Goal: Information Seeking & Learning: Learn about a topic

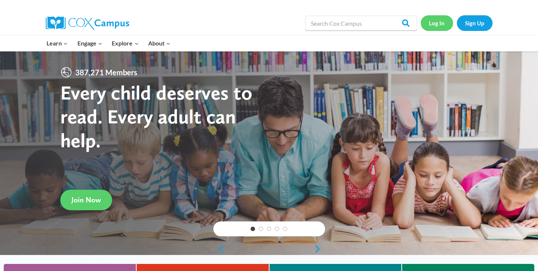
click at [434, 24] on link "Log In" at bounding box center [437, 22] width 32 height 15
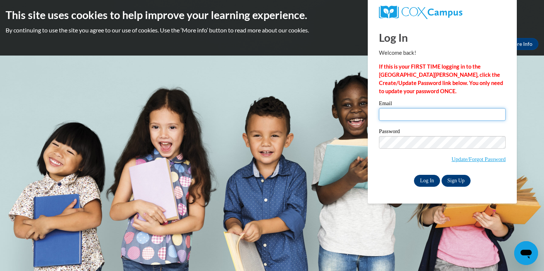
type input "[EMAIL_ADDRESS][DOMAIN_NAME]"
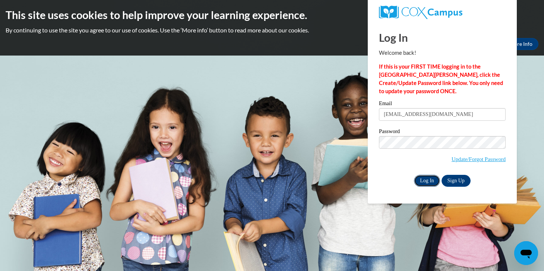
click at [425, 179] on input "Log In" at bounding box center [427, 181] width 26 height 12
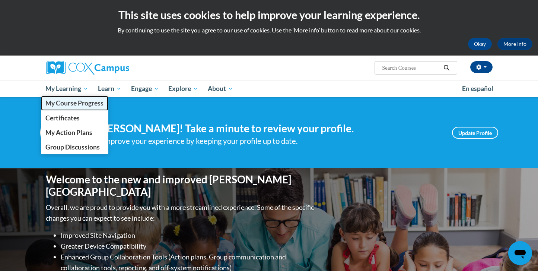
click at [71, 104] on span "My Course Progress" at bounding box center [74, 103] width 58 height 8
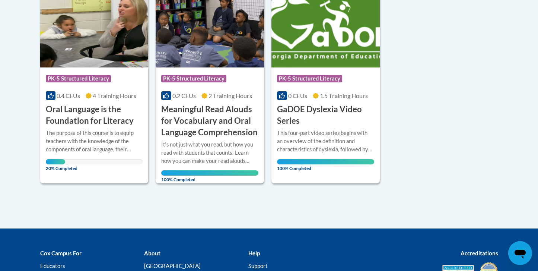
scroll to position [201, 0]
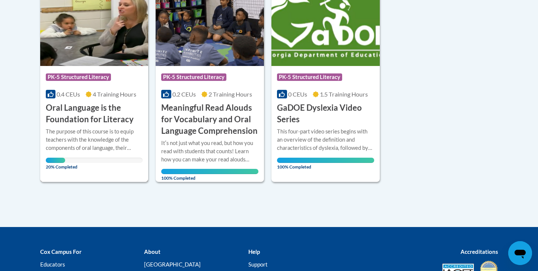
click at [125, 102] on h3 "Oral Language is the Foundation for Literacy" at bounding box center [94, 113] width 97 height 23
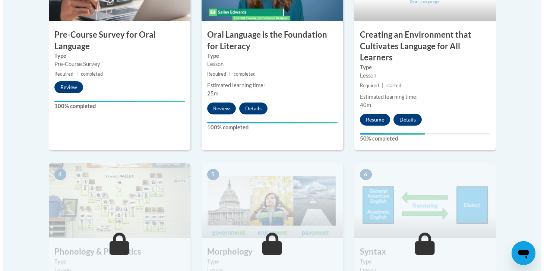
scroll to position [300, 0]
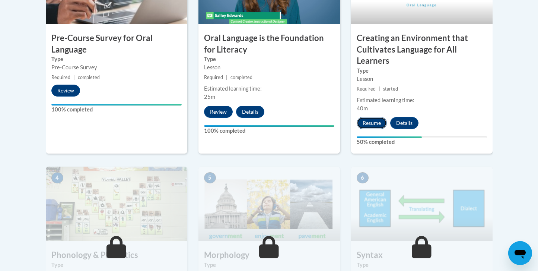
click at [382, 120] on button "Resume" at bounding box center [372, 123] width 30 height 12
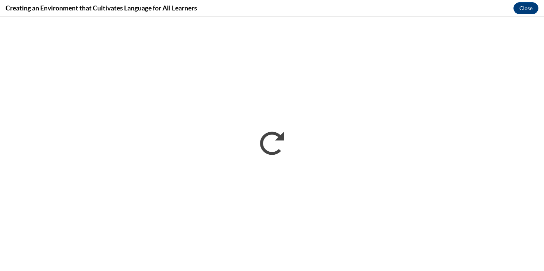
scroll to position [0, 0]
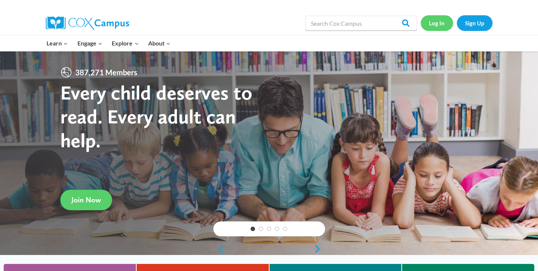
click at [441, 21] on link "Log In" at bounding box center [437, 22] width 32 height 15
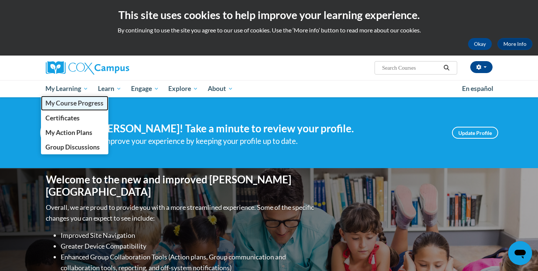
click at [67, 108] on link "My Course Progress" at bounding box center [75, 103] width 68 height 15
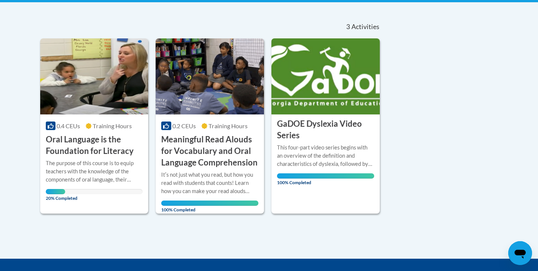
scroll to position [153, 0]
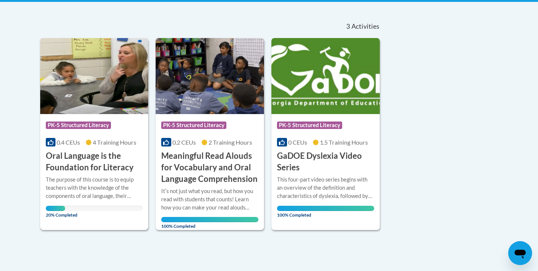
click at [98, 174] on div "More Info Open The purpose of this course is to equip teachers with the knowled…" at bounding box center [94, 194] width 108 height 43
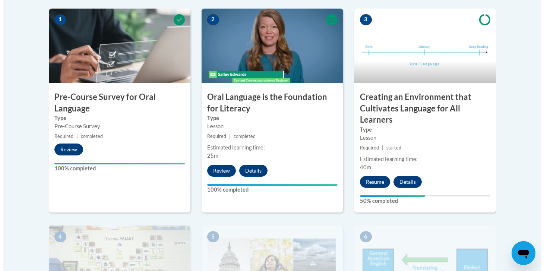
scroll to position [241, 0]
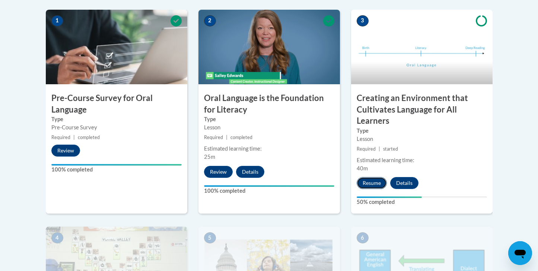
click at [371, 184] on button "Resume" at bounding box center [372, 183] width 30 height 12
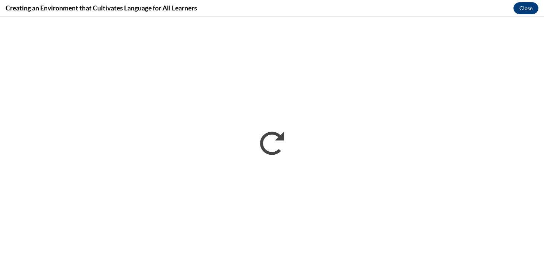
scroll to position [0, 0]
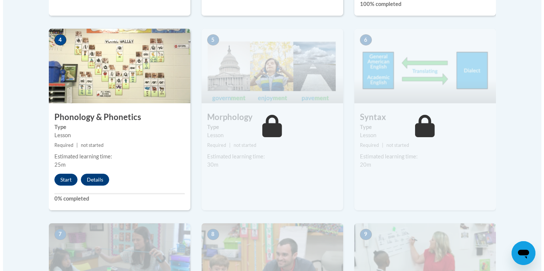
scroll to position [437, 0]
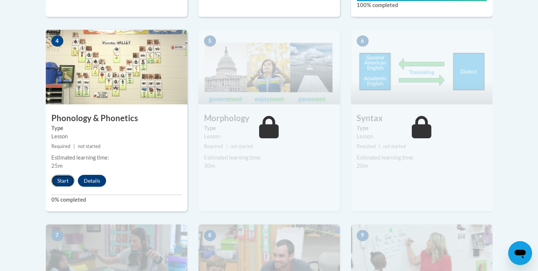
click at [67, 178] on button "Start" at bounding box center [62, 181] width 23 height 12
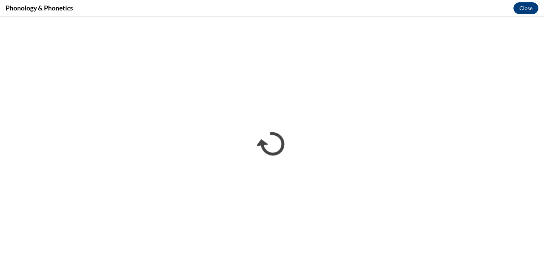
scroll to position [0, 0]
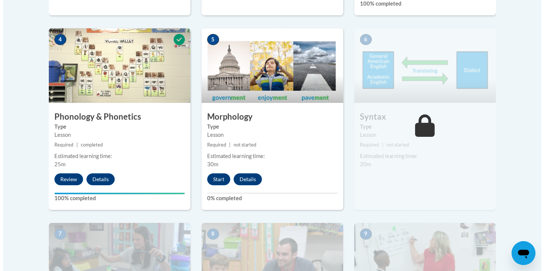
scroll to position [433, 0]
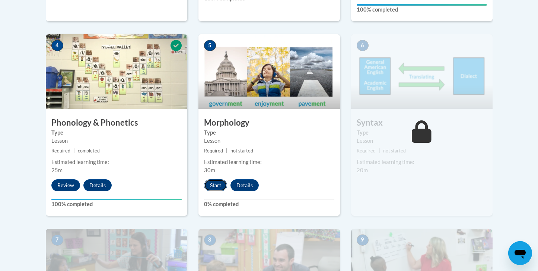
click at [219, 188] on button "Start" at bounding box center [215, 185] width 23 height 12
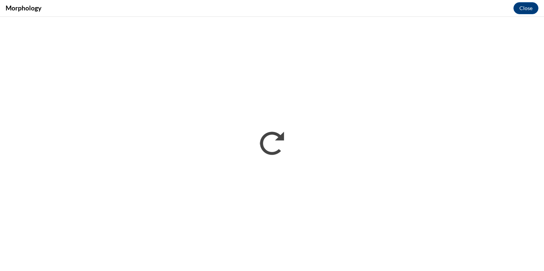
scroll to position [0, 0]
